Goal: Task Accomplishment & Management: Manage account settings

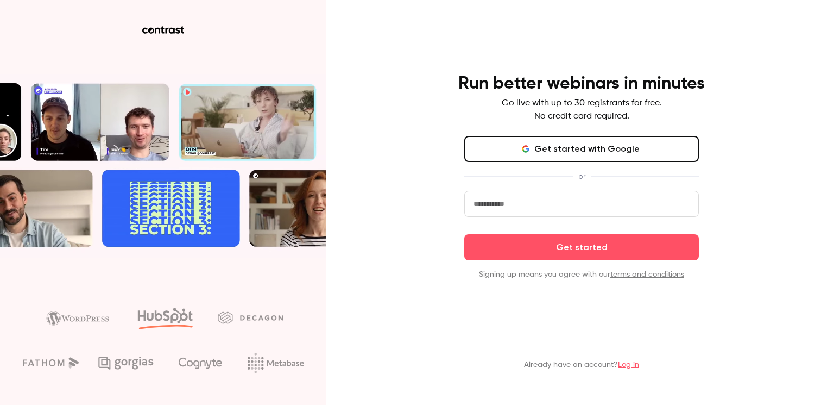
click at [630, 362] on link "Log in" at bounding box center [628, 365] width 21 height 8
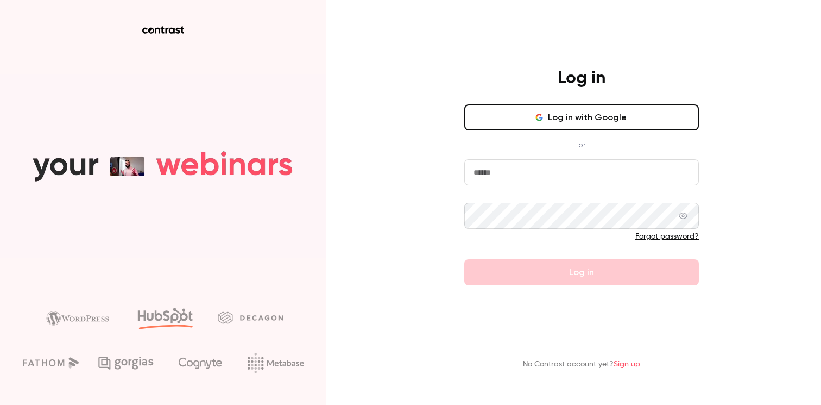
type input "**********"
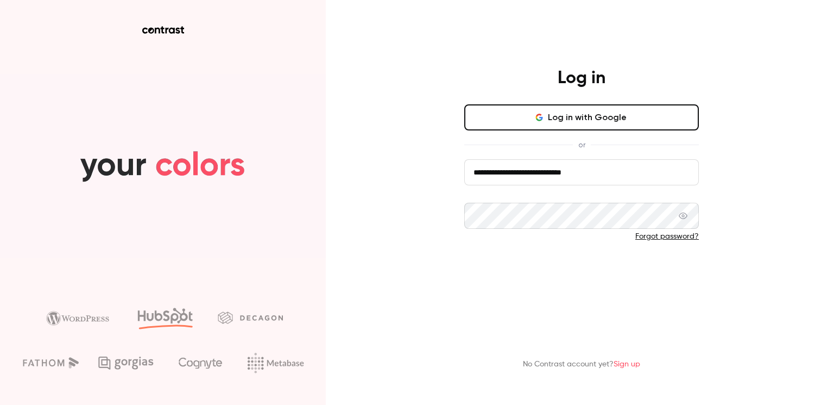
click at [532, 268] on button "Log in" at bounding box center [581, 272] width 235 height 26
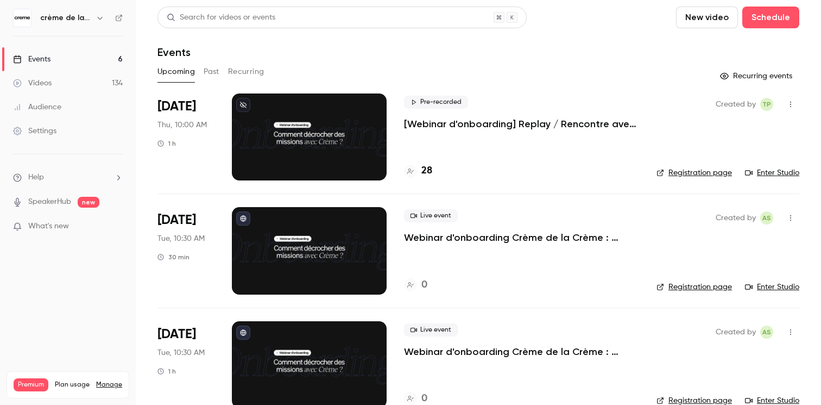
click at [73, 128] on link "Settings" at bounding box center [68, 131] width 136 height 24
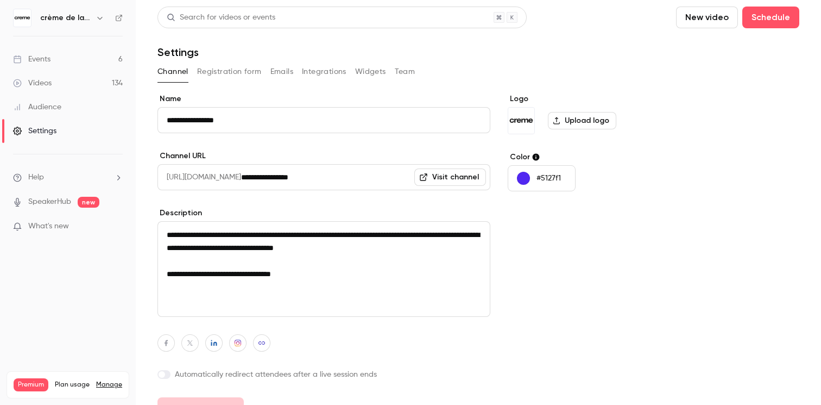
click at [98, 20] on icon "button" at bounding box center [100, 18] width 9 height 9
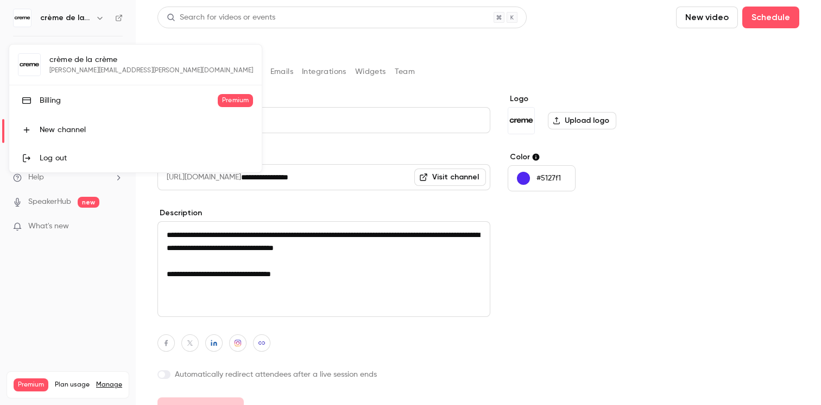
click at [61, 106] on link "Billing Premium" at bounding box center [135, 100] width 253 height 30
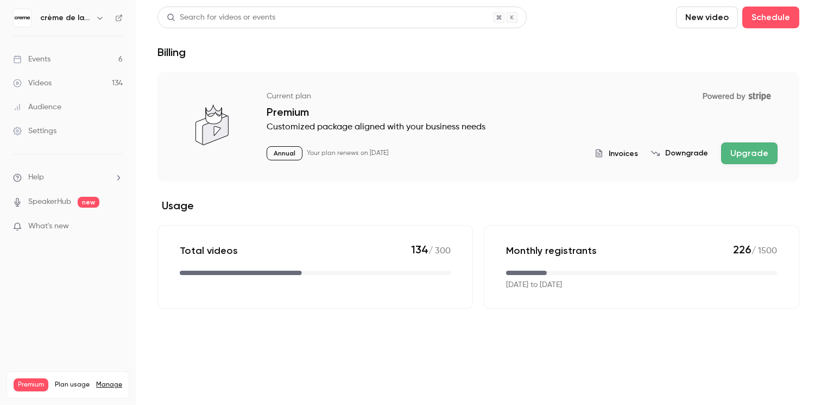
click at [632, 149] on span "Invoices" at bounding box center [623, 153] width 29 height 11
